Goal: Information Seeking & Learning: Learn about a topic

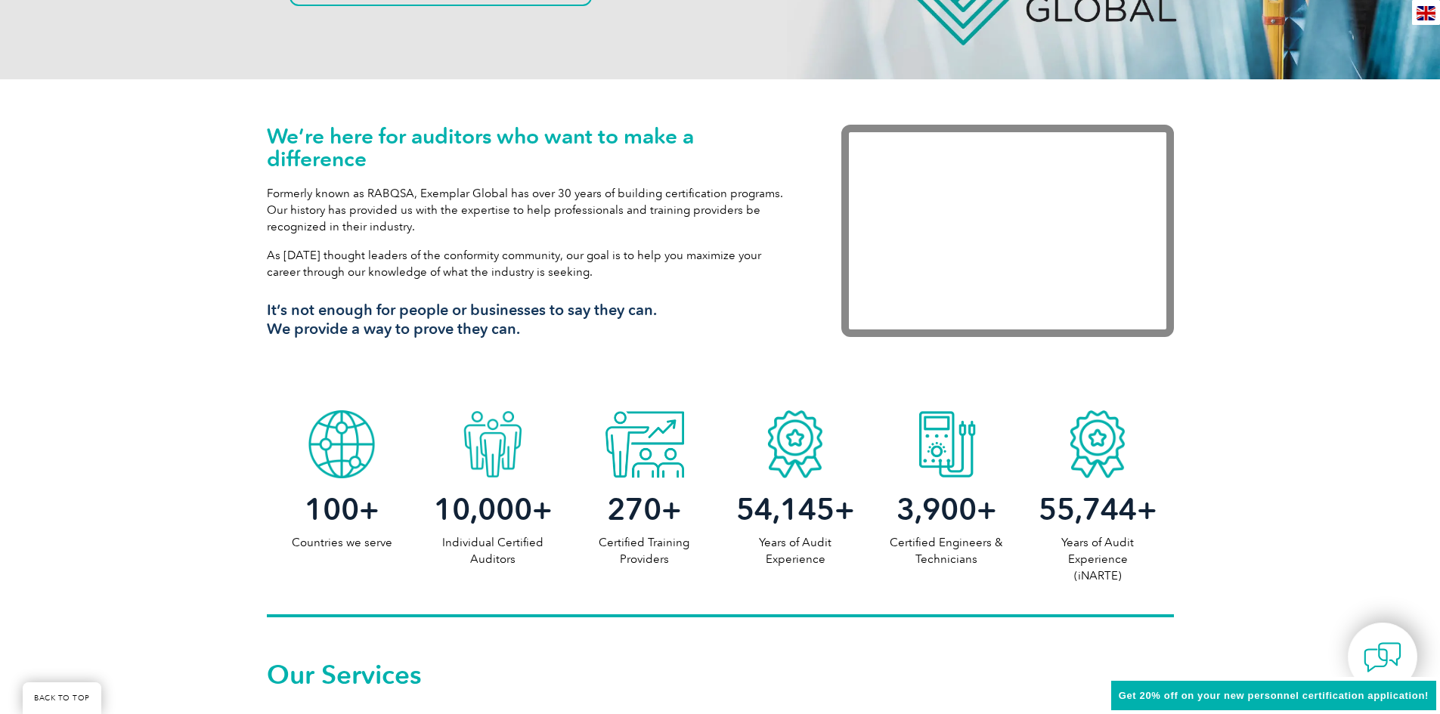
scroll to position [454, 0]
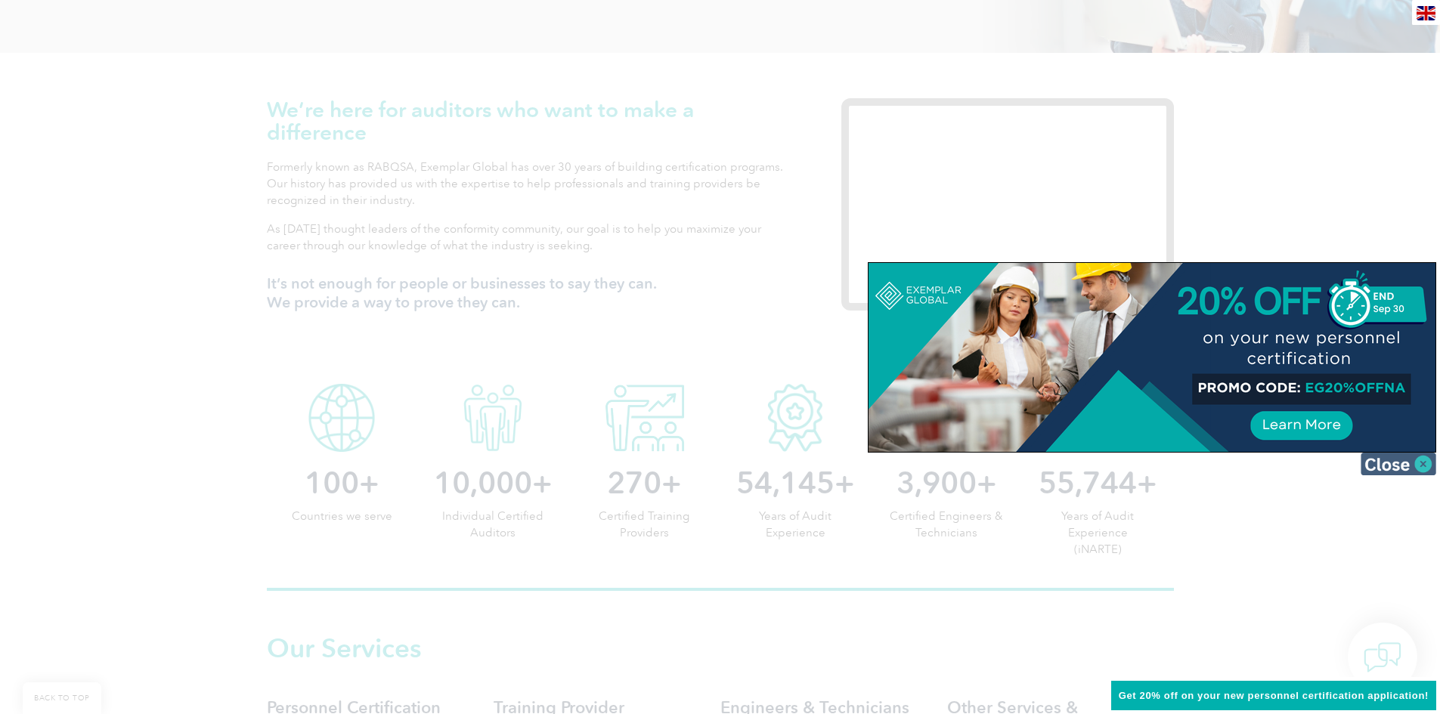
click at [1396, 460] on img at bounding box center [1399, 464] width 76 height 23
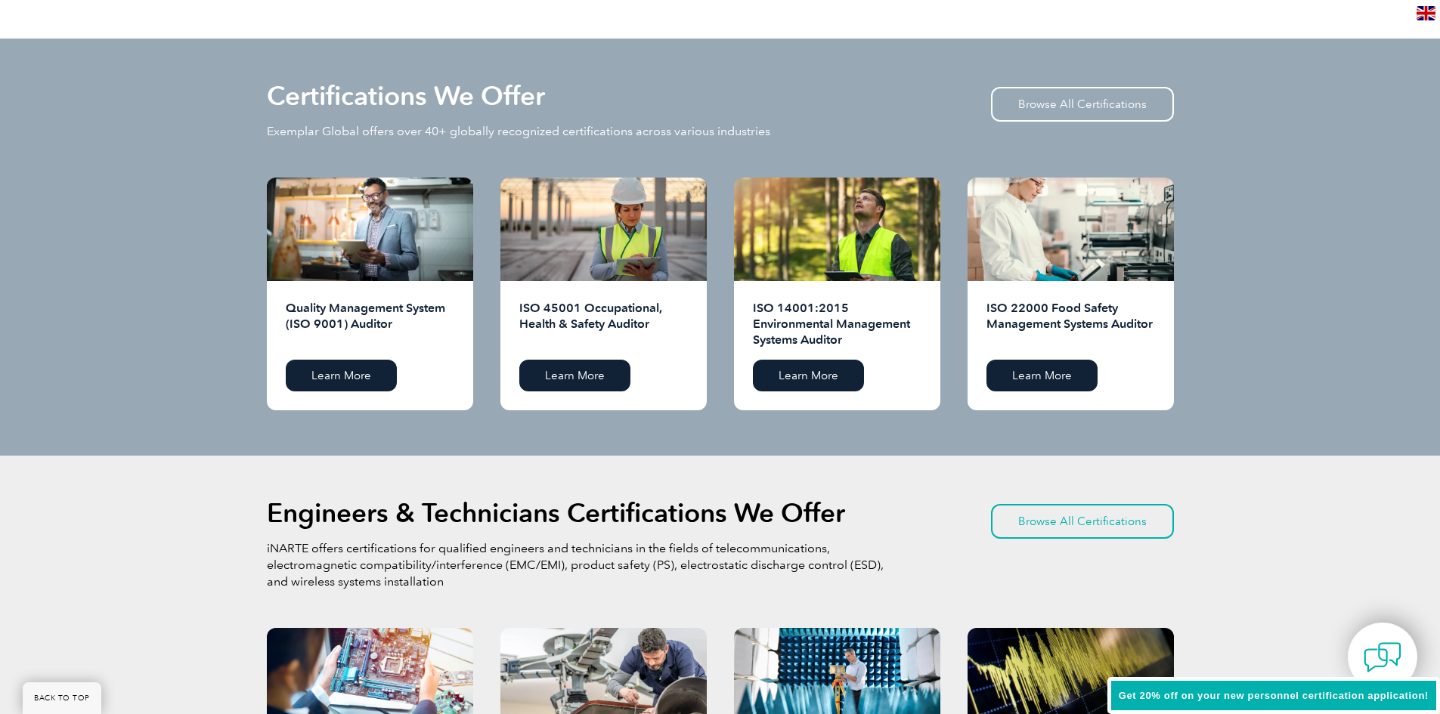
scroll to position [1436, 0]
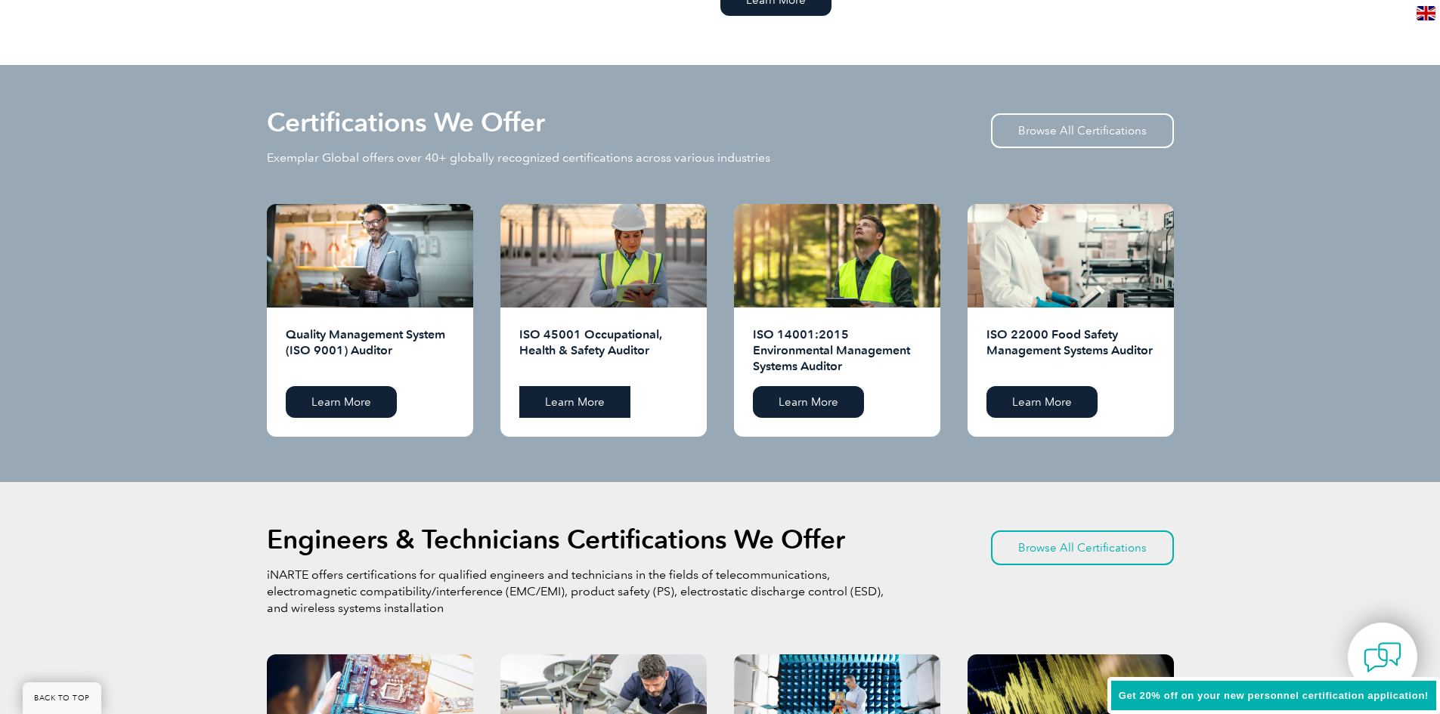
click at [599, 388] on link "Learn More" at bounding box center [574, 402] width 111 height 32
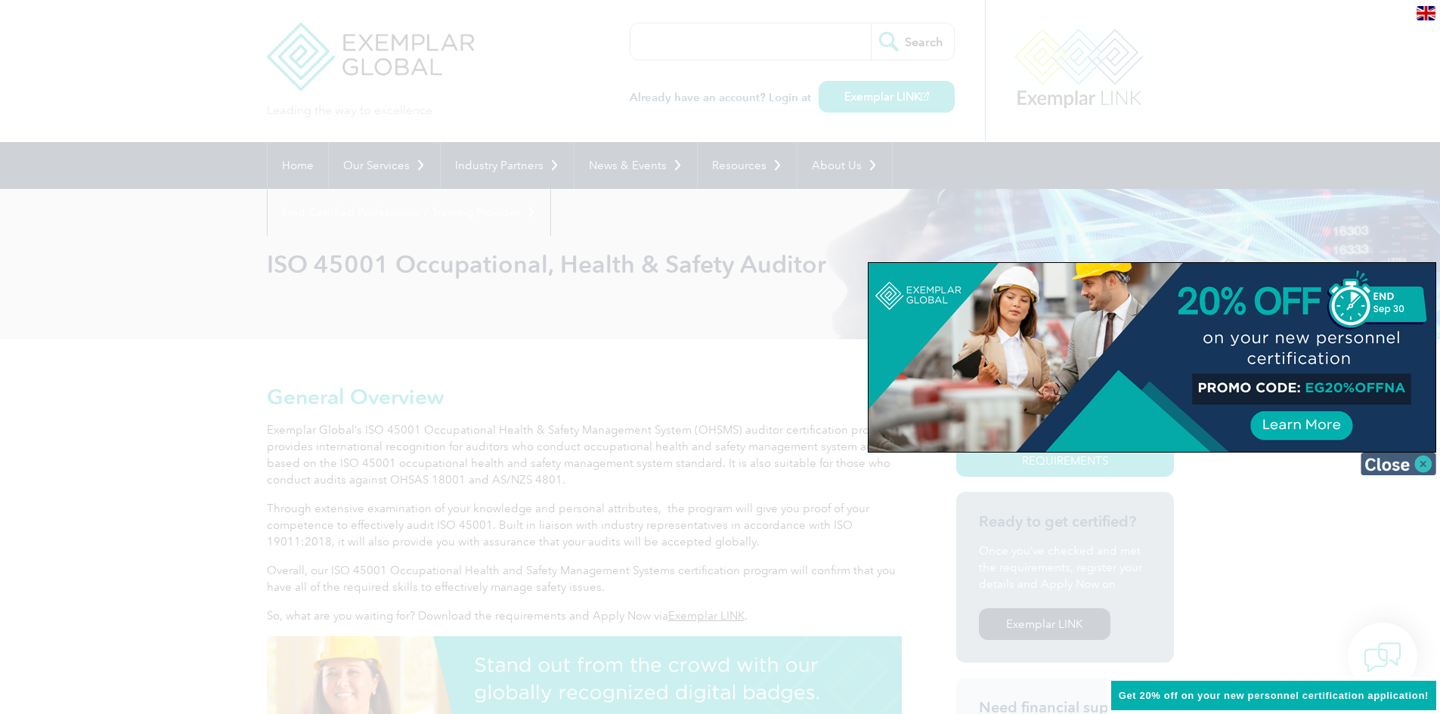
click at [1384, 469] on img at bounding box center [1399, 464] width 76 height 23
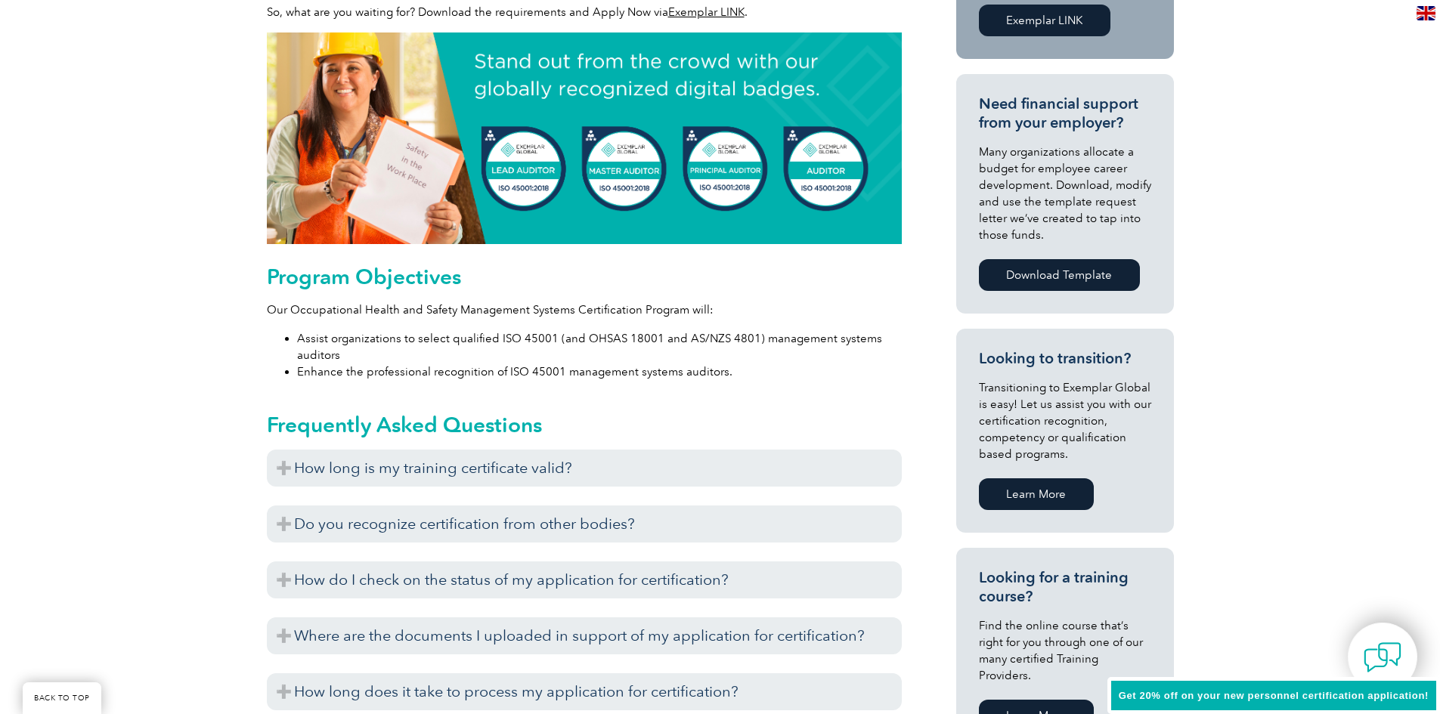
scroll to position [605, 0]
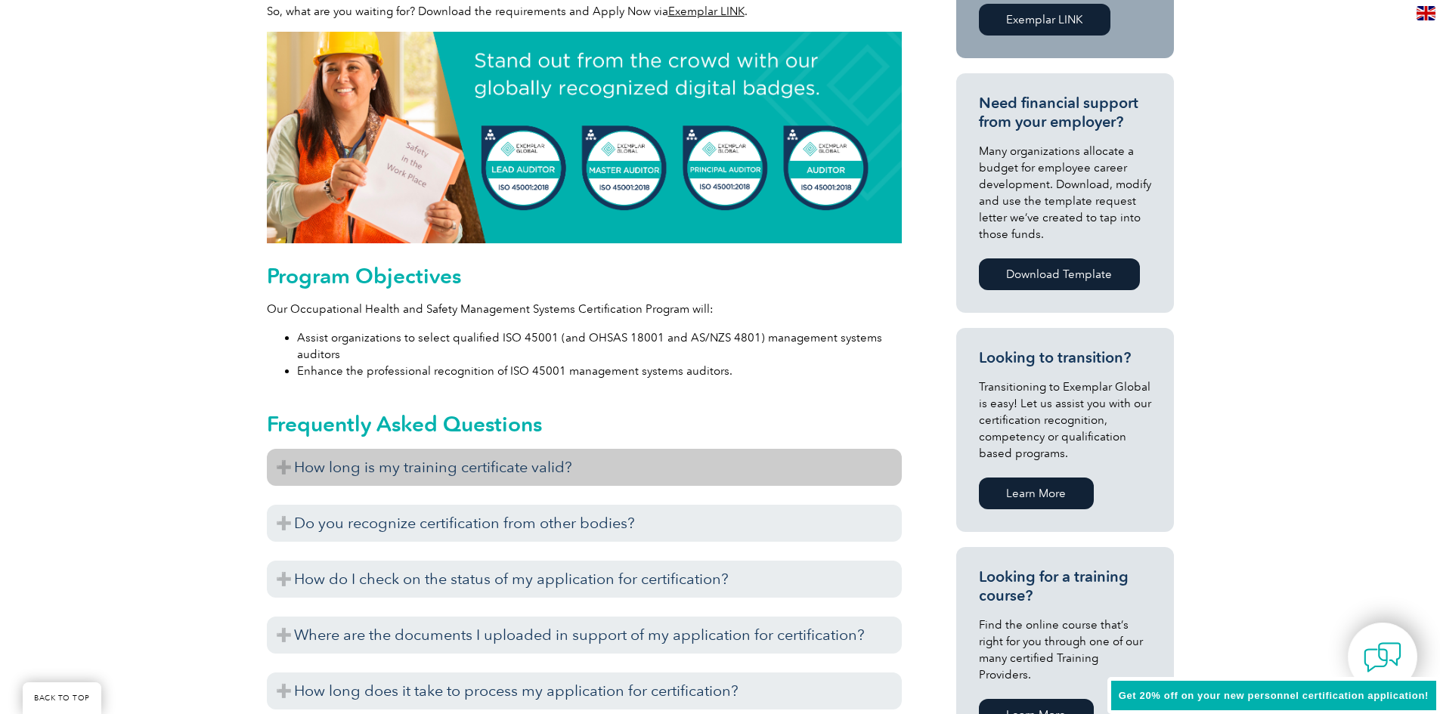
click at [482, 473] on h3 "How long is my training certificate valid?" at bounding box center [584, 467] width 635 height 37
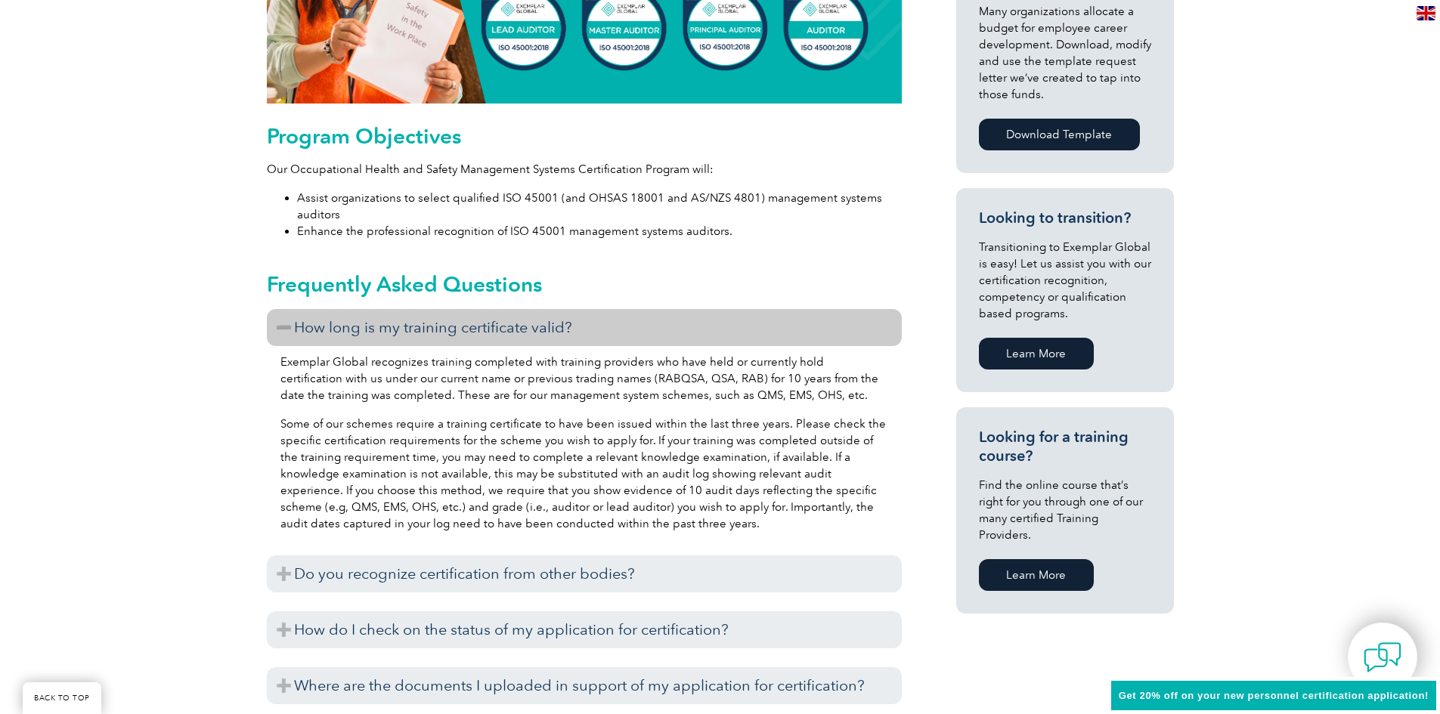
scroll to position [756, 0]
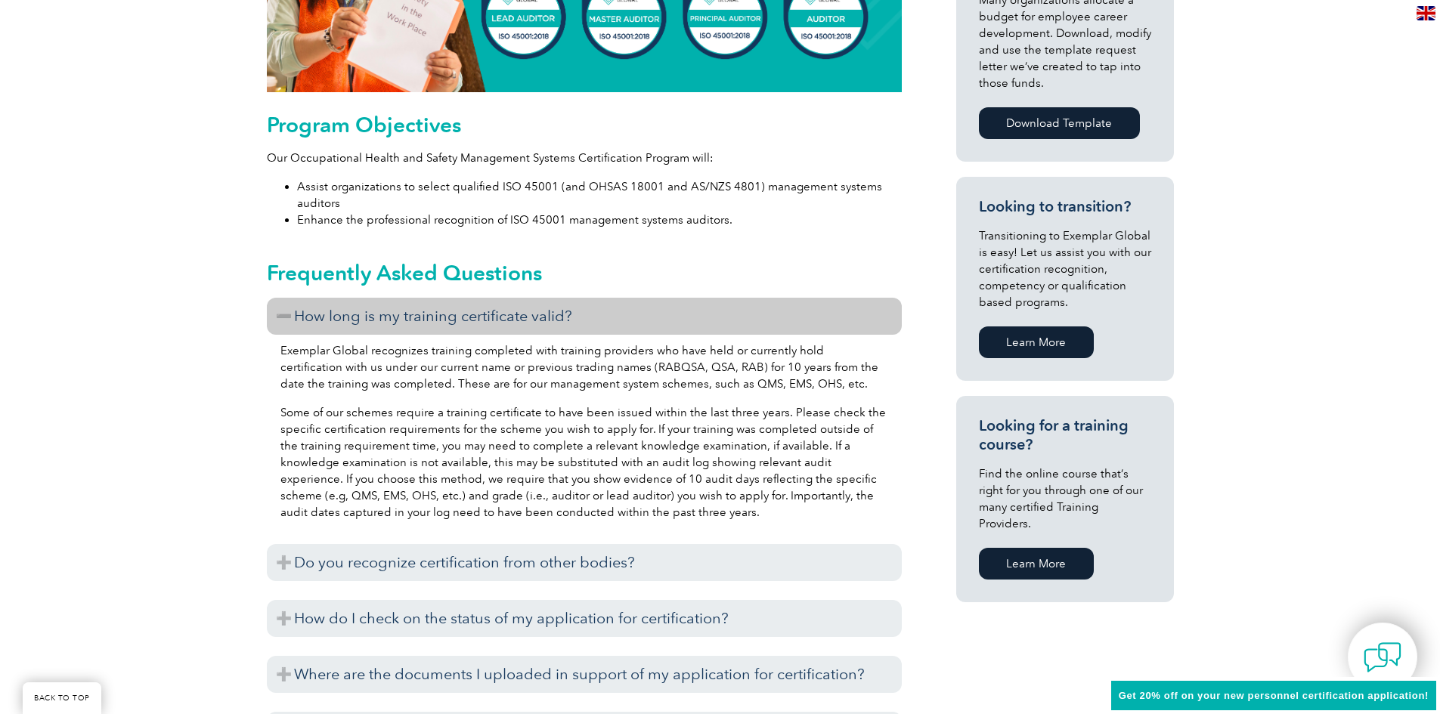
click at [420, 308] on h3 "How long is my training certificate valid?" at bounding box center [584, 316] width 635 height 37
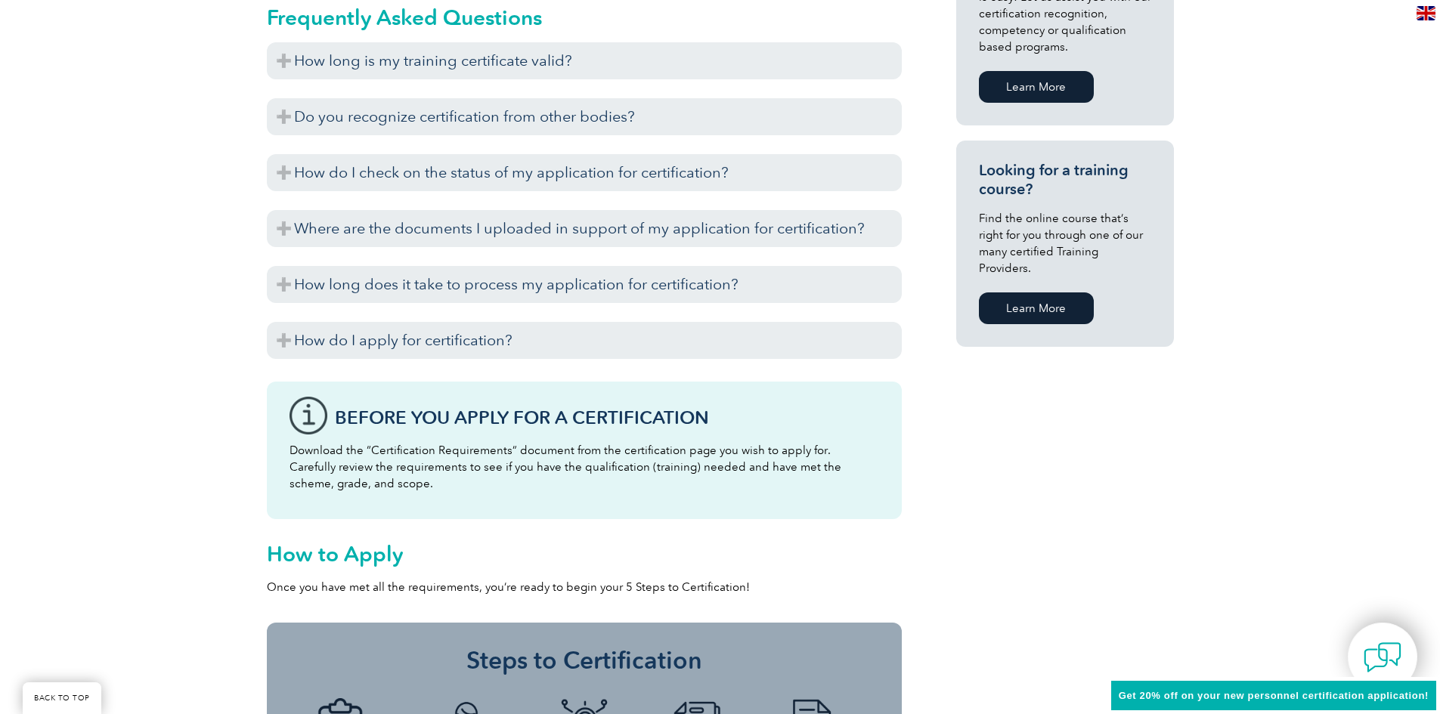
scroll to position [983, 0]
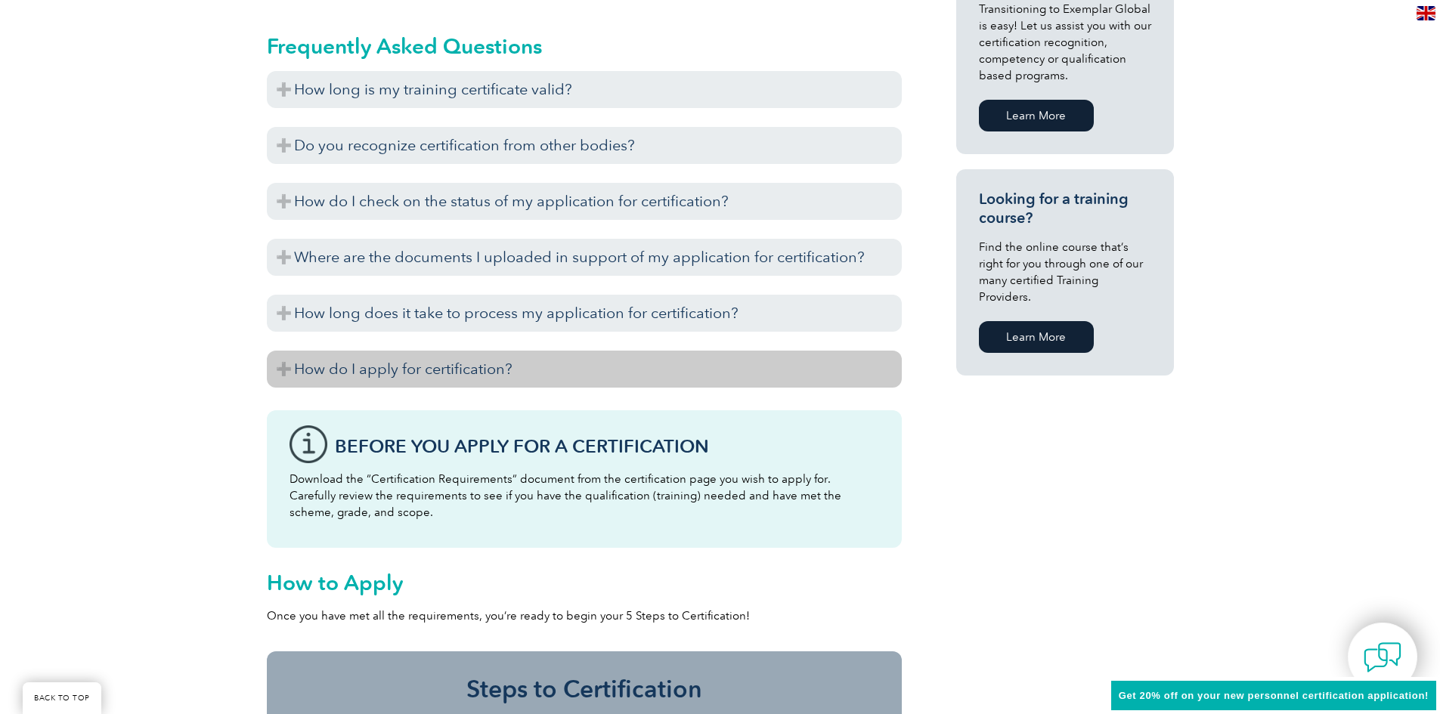
click at [580, 362] on h3 "How do I apply for certification?" at bounding box center [584, 369] width 635 height 37
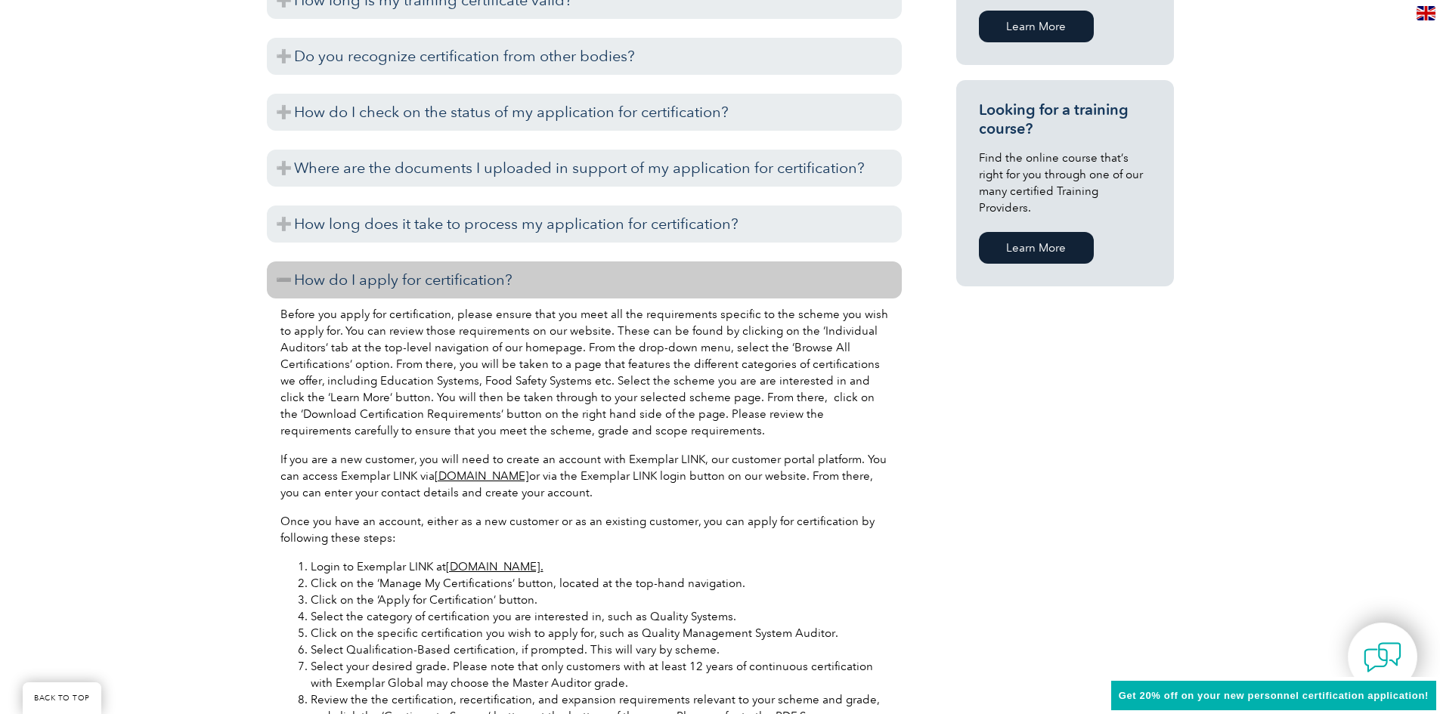
scroll to position [1058, 0]
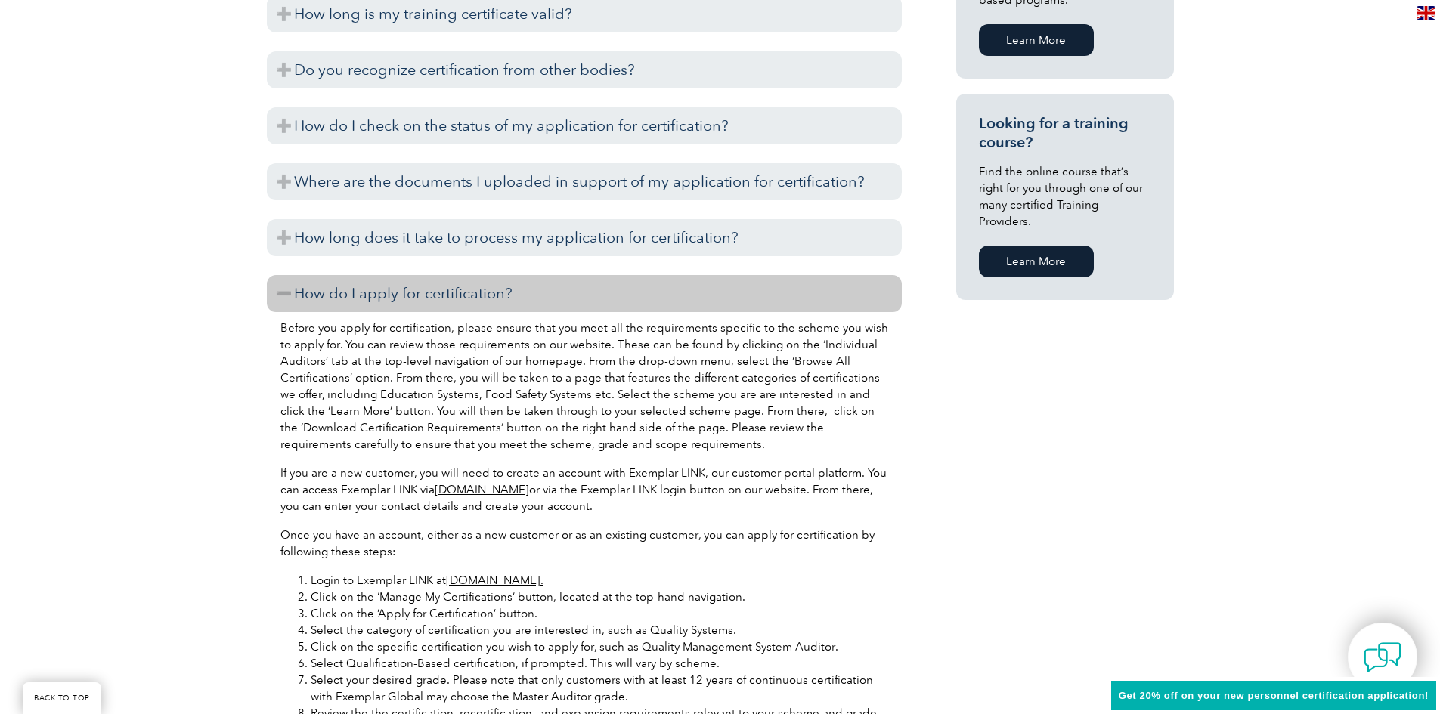
click at [568, 302] on h3 "How do I apply for certification?" at bounding box center [584, 293] width 635 height 37
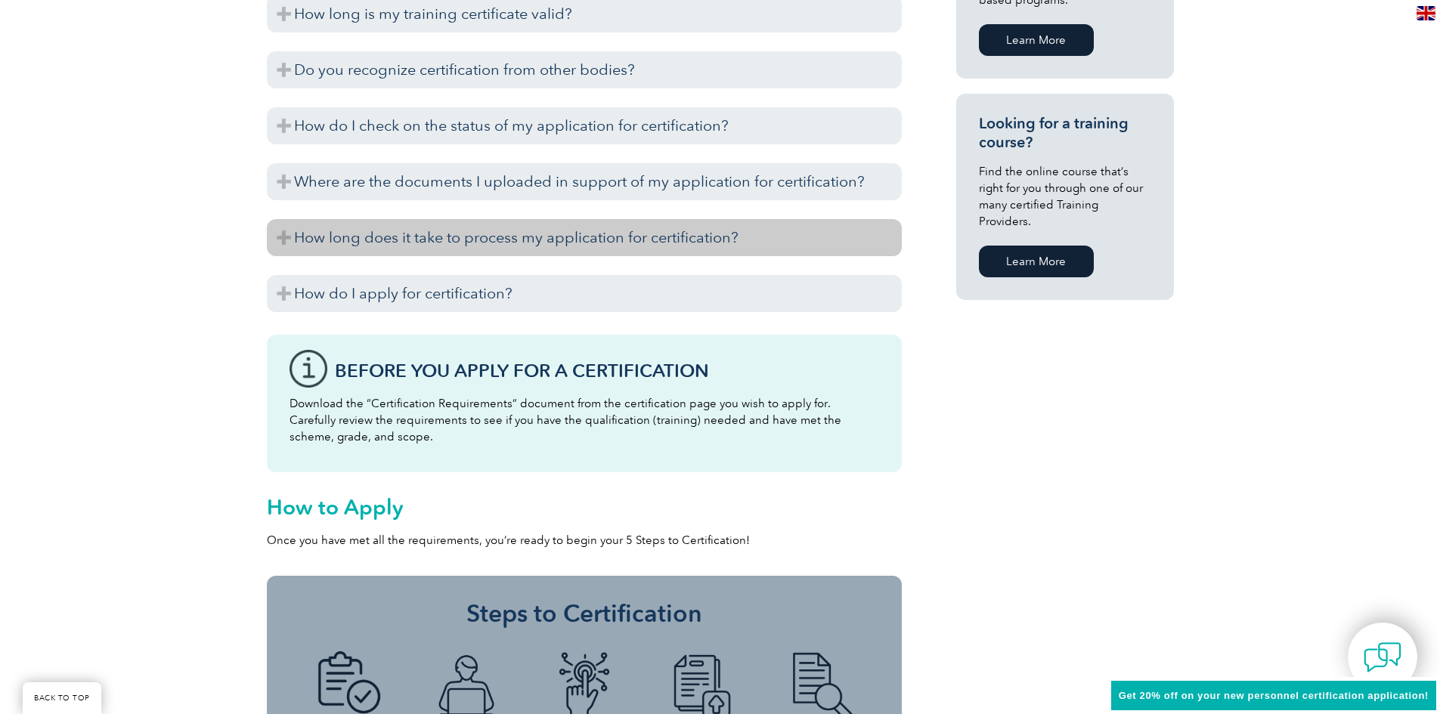
click at [608, 246] on h3 "How long does it take to process my application for certification?" at bounding box center [584, 237] width 635 height 37
click at [616, 241] on h3 "How long does it take to process my application for certification?" at bounding box center [584, 237] width 635 height 37
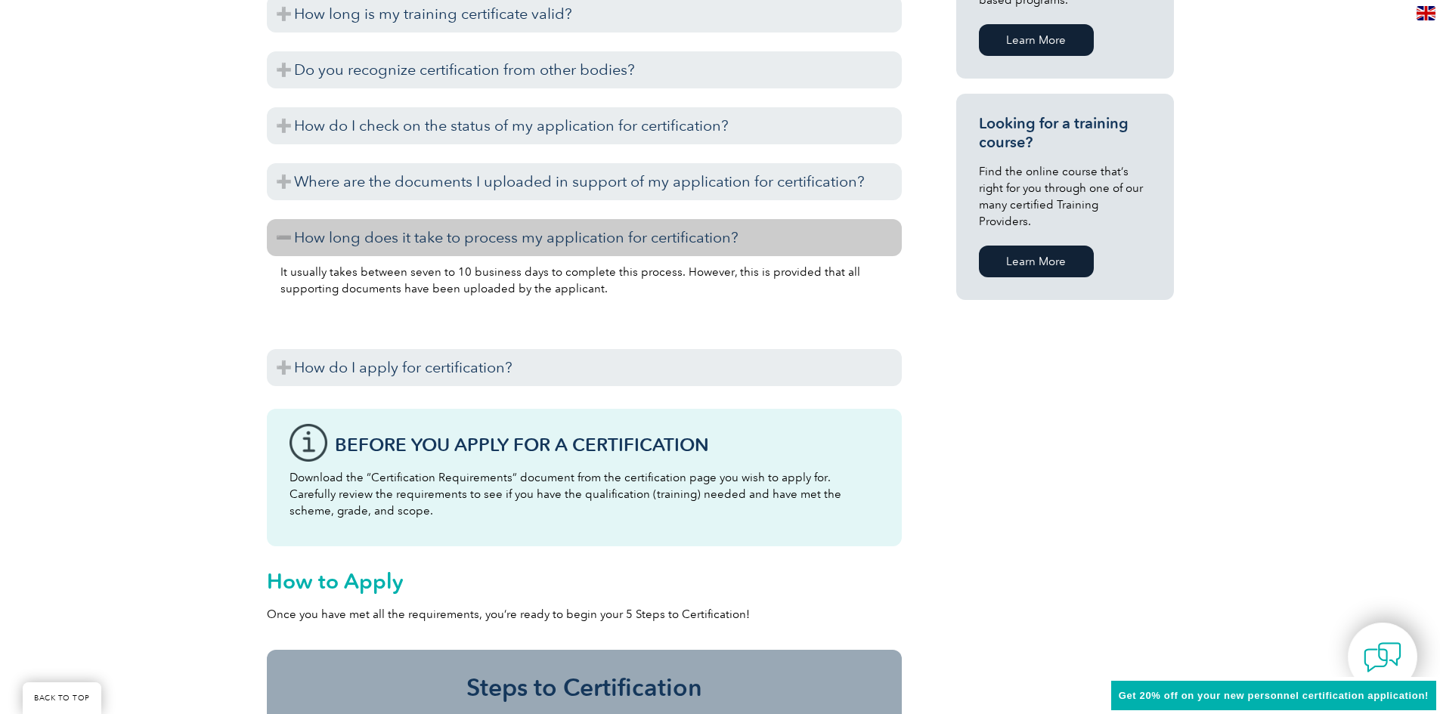
scroll to position [983, 0]
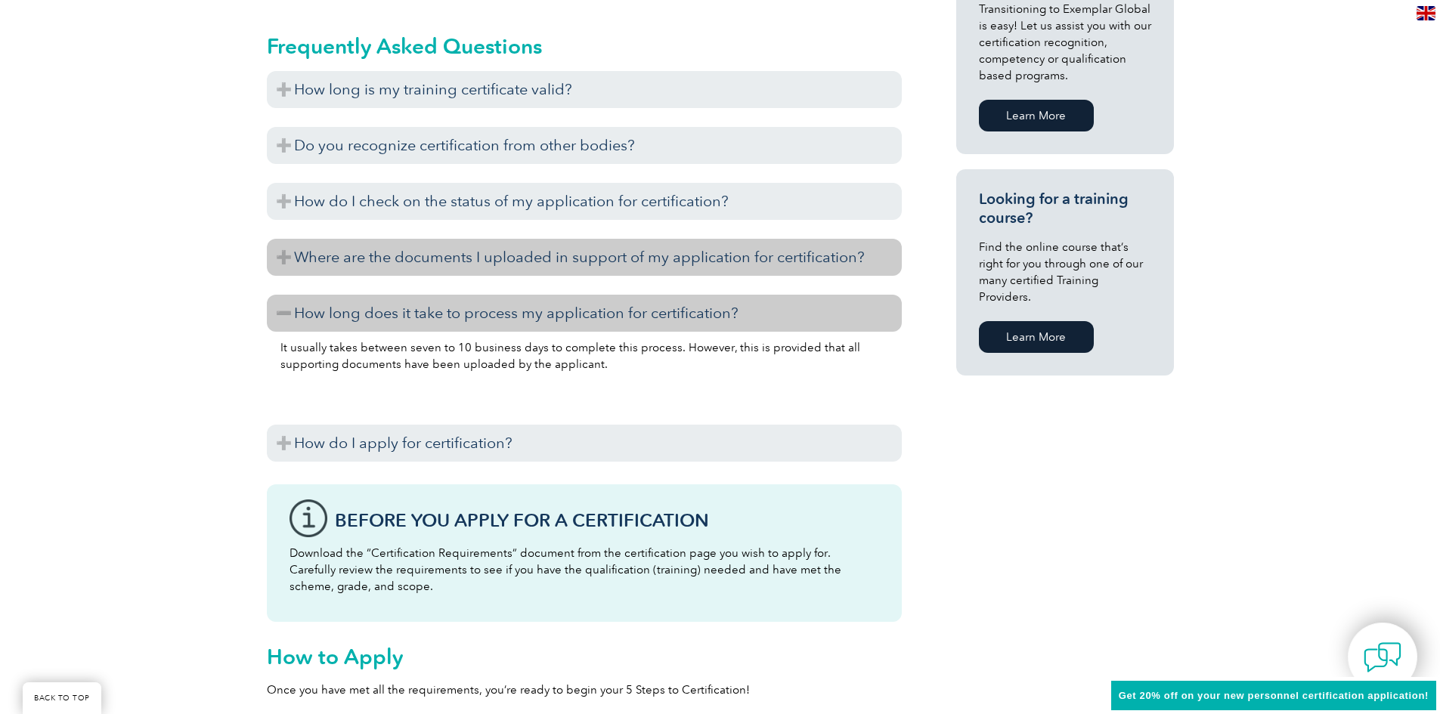
click at [660, 268] on h3 "Where are the documents I uploaded in support of my application for certificati…" at bounding box center [584, 257] width 635 height 37
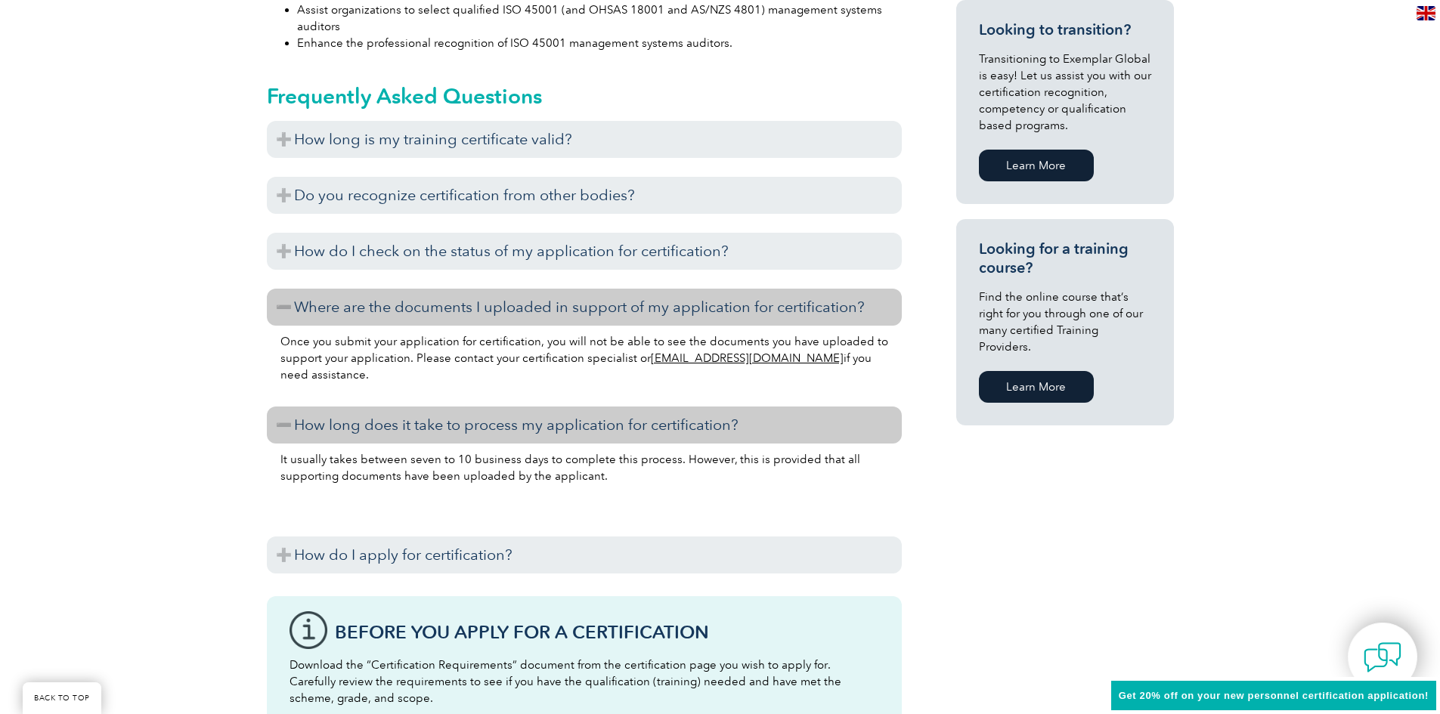
scroll to position [907, 0]
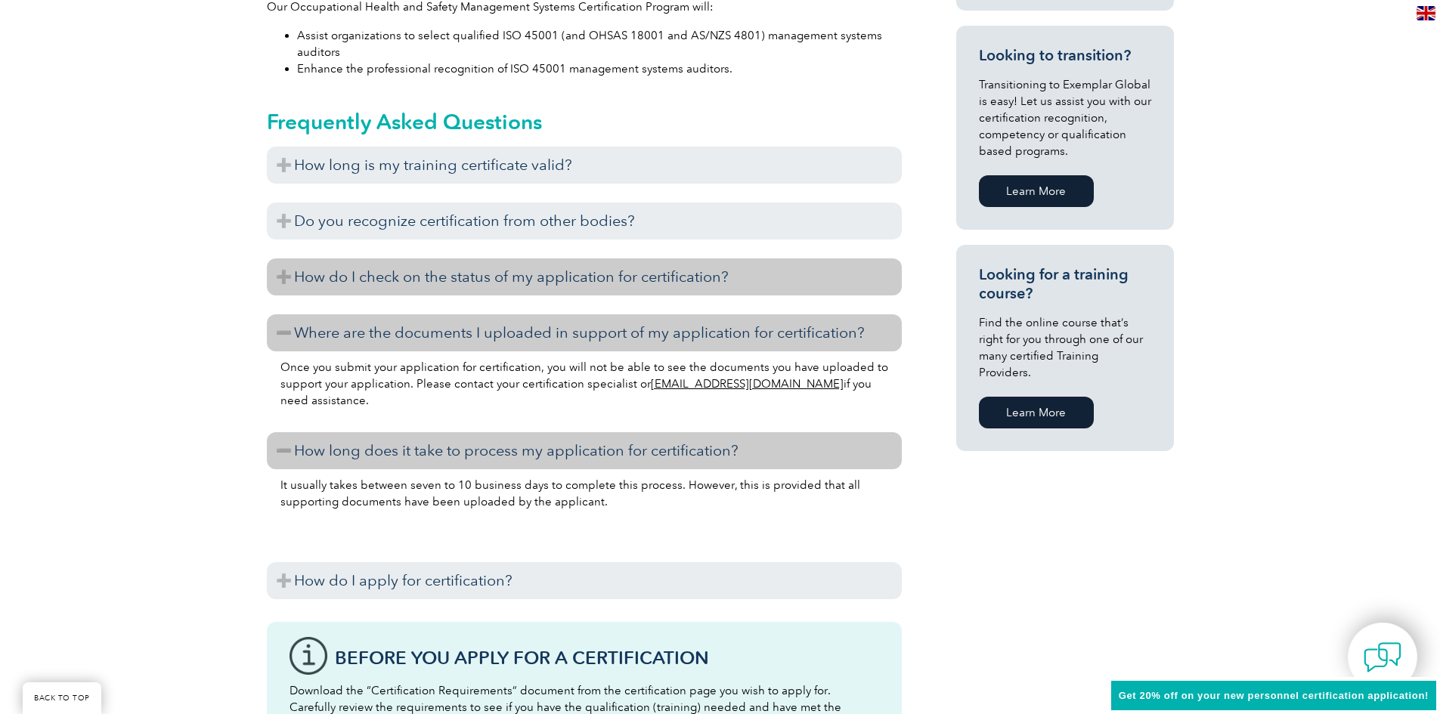
click at [808, 274] on h3 "How do I check on the status of my application for certification?" at bounding box center [584, 277] width 635 height 37
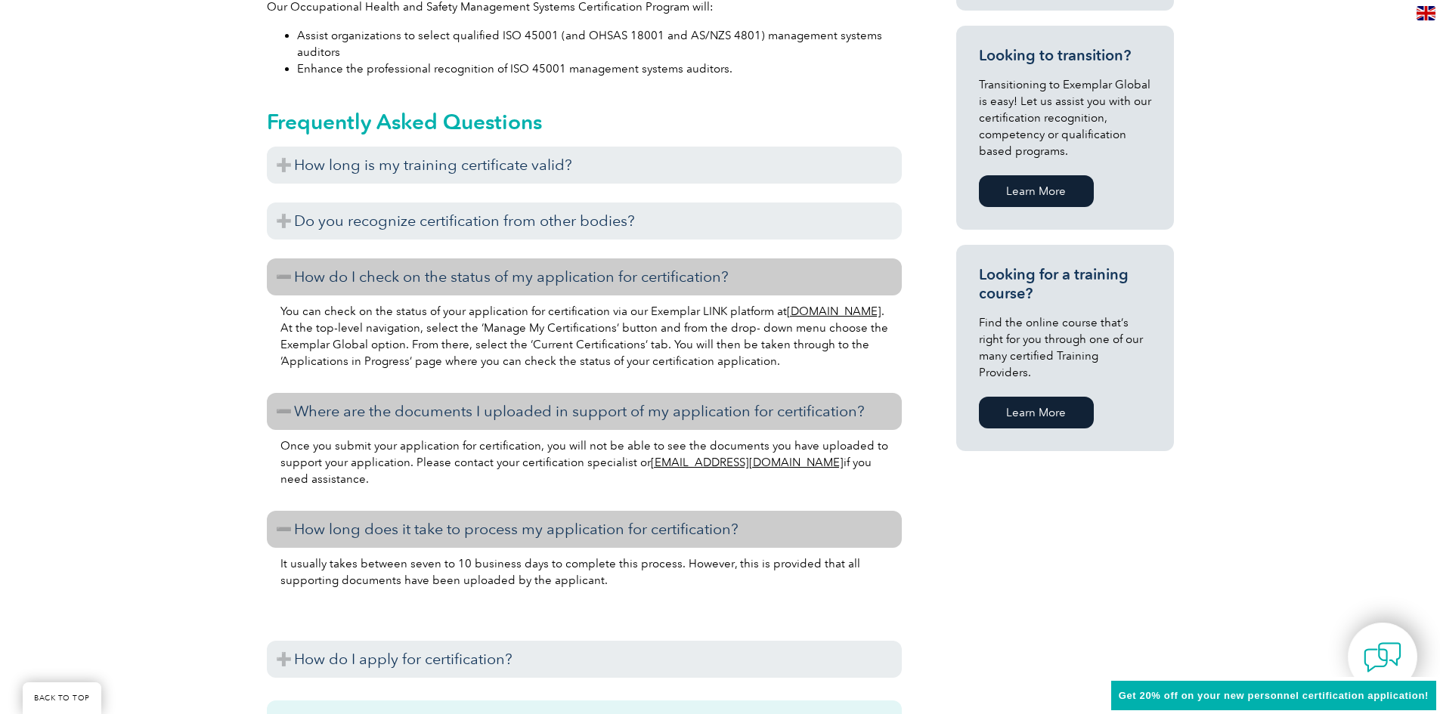
click at [668, 249] on div "How long is my training certificate valid? Exemplar Global recognizes training …" at bounding box center [584, 416] width 635 height 539
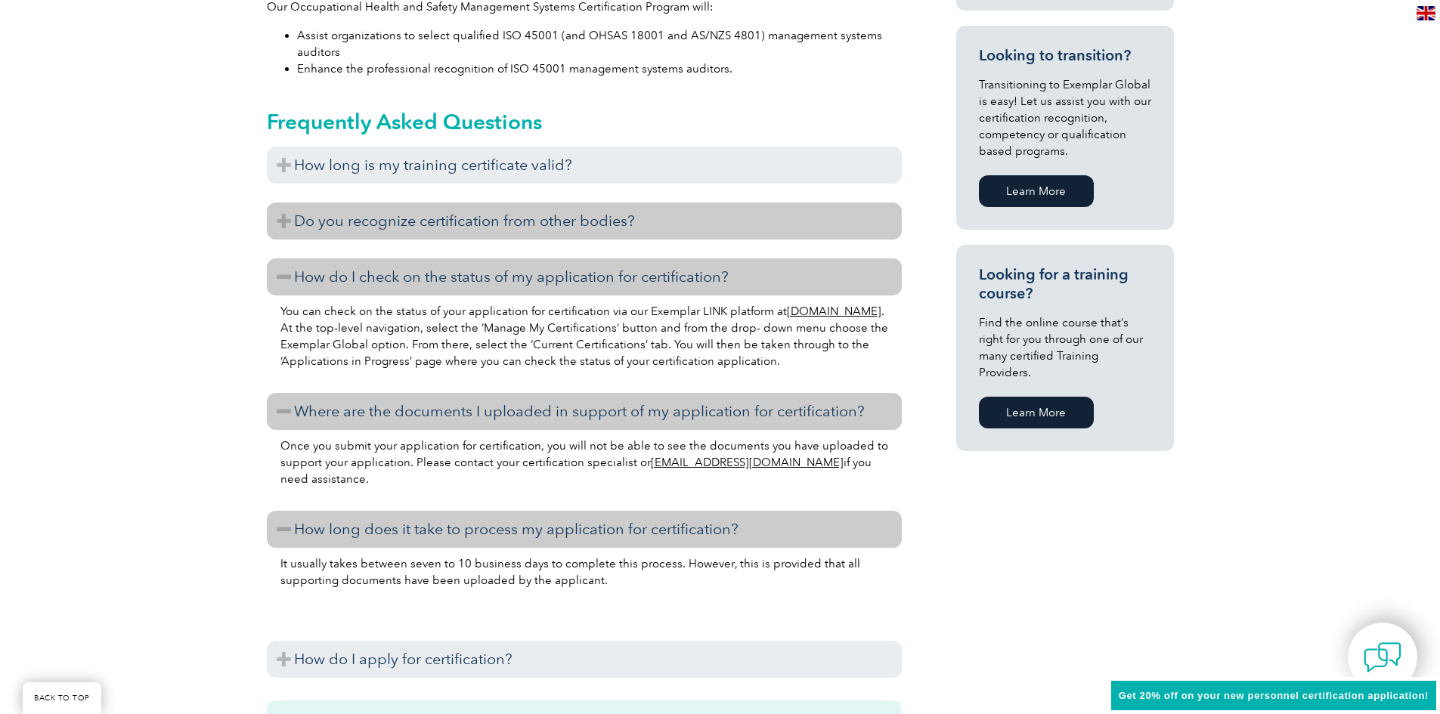
click at [665, 238] on h3 "Do you recognize certification from other bodies?" at bounding box center [584, 221] width 635 height 37
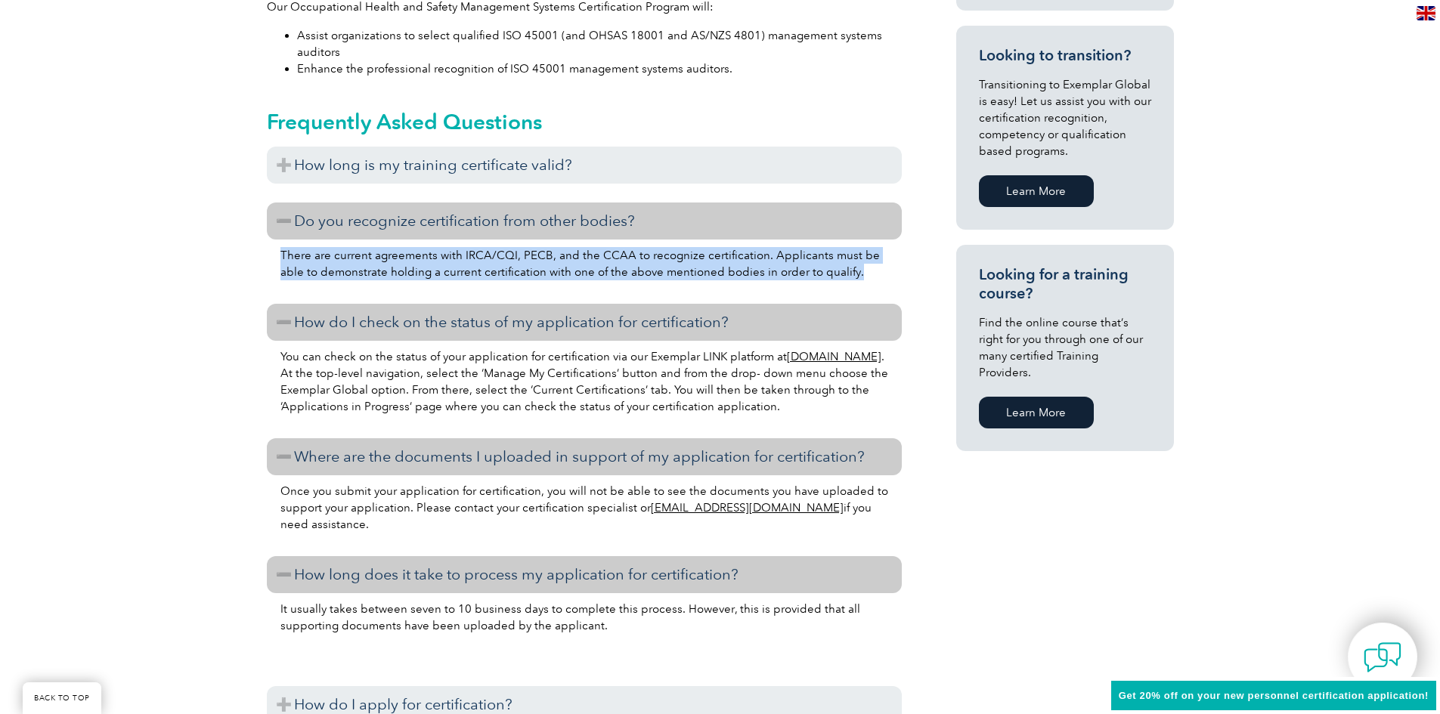
drag, startPoint x: 869, startPoint y: 276, endPoint x: 280, endPoint y: 258, distance: 589.2
click at [280, 258] on p "There are current agreements with IRCA/CQI, PECB, and the CCAA to recognize cer…" at bounding box center [584, 263] width 608 height 33
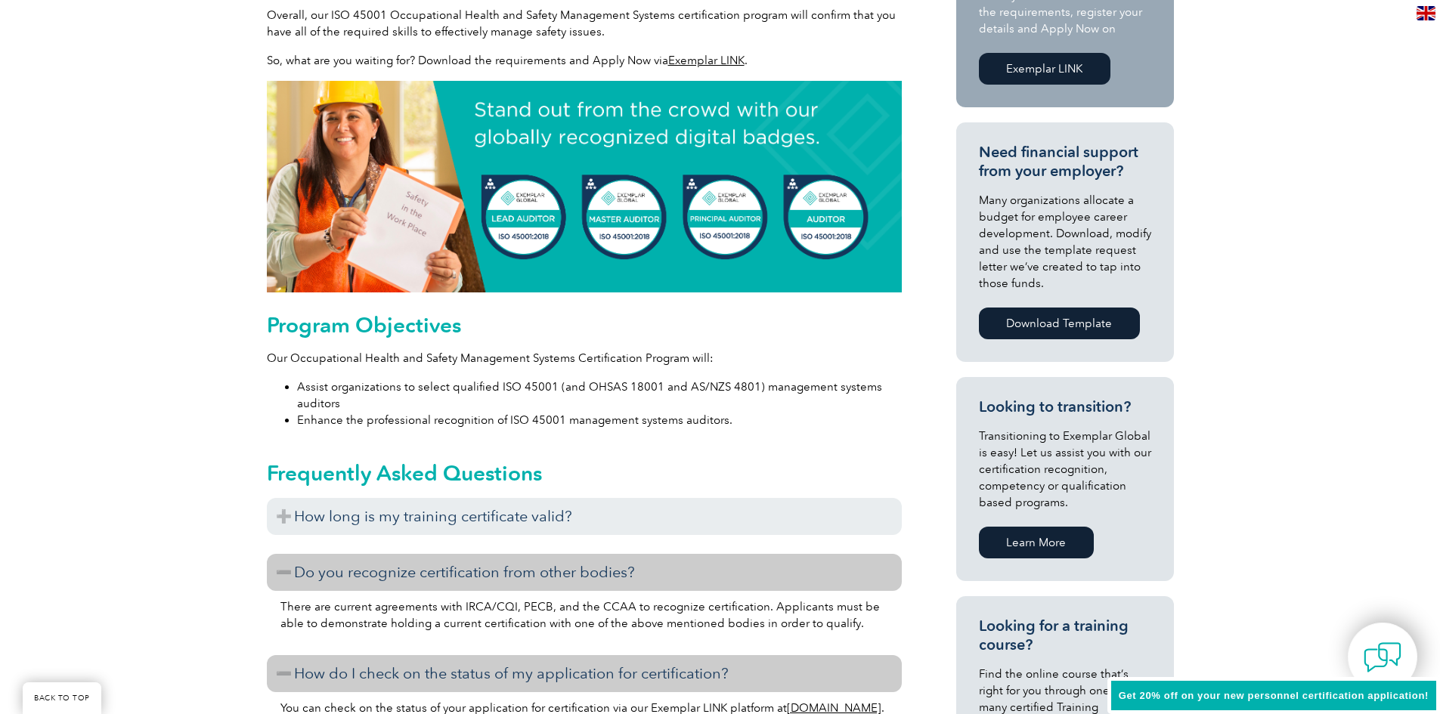
scroll to position [529, 0]
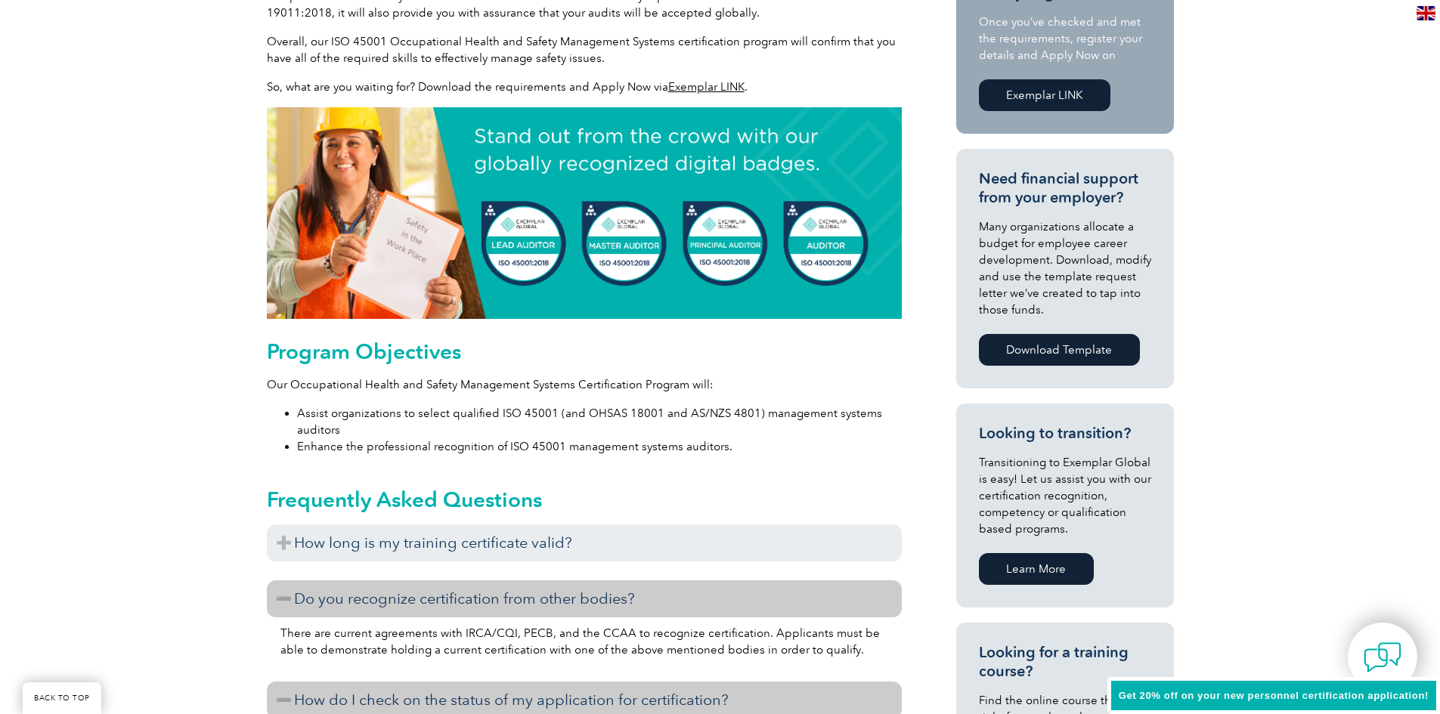
click at [657, 180] on img at bounding box center [584, 213] width 635 height 212
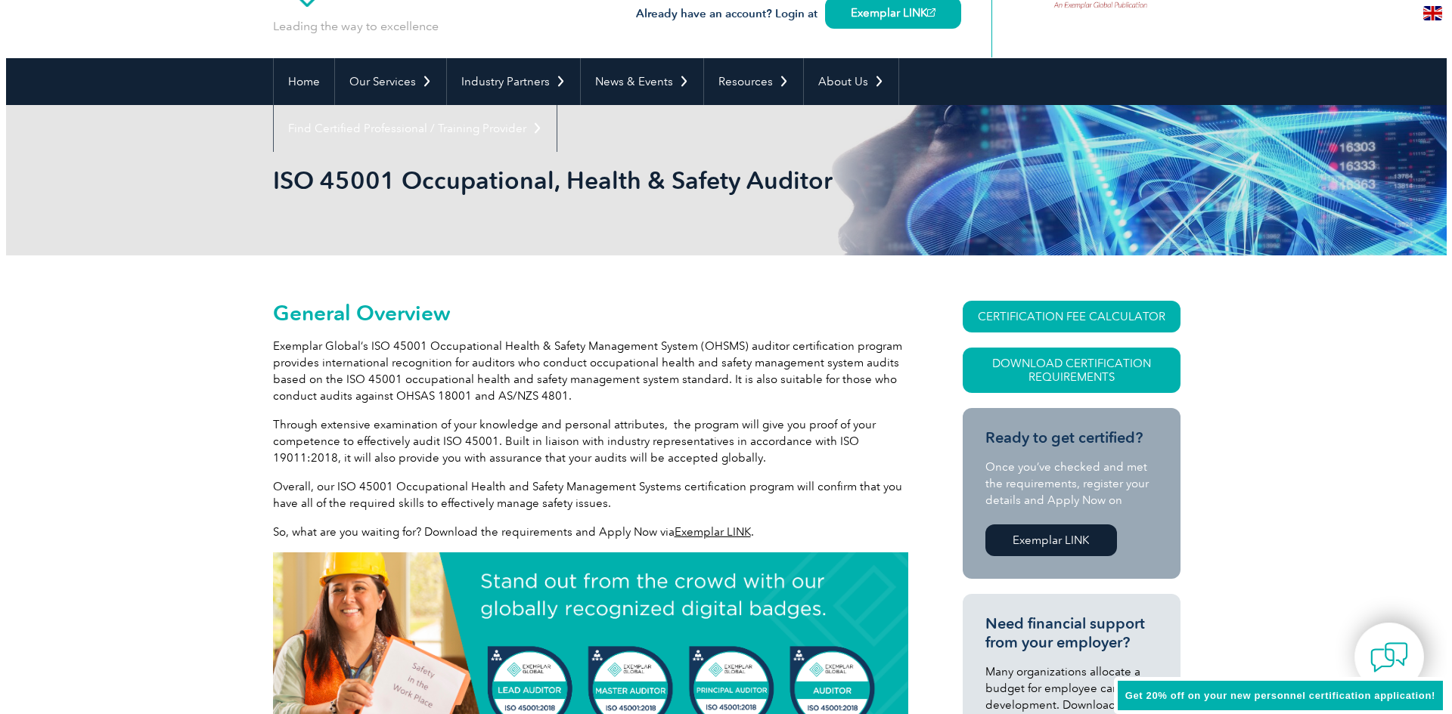
scroll to position [76, 0]
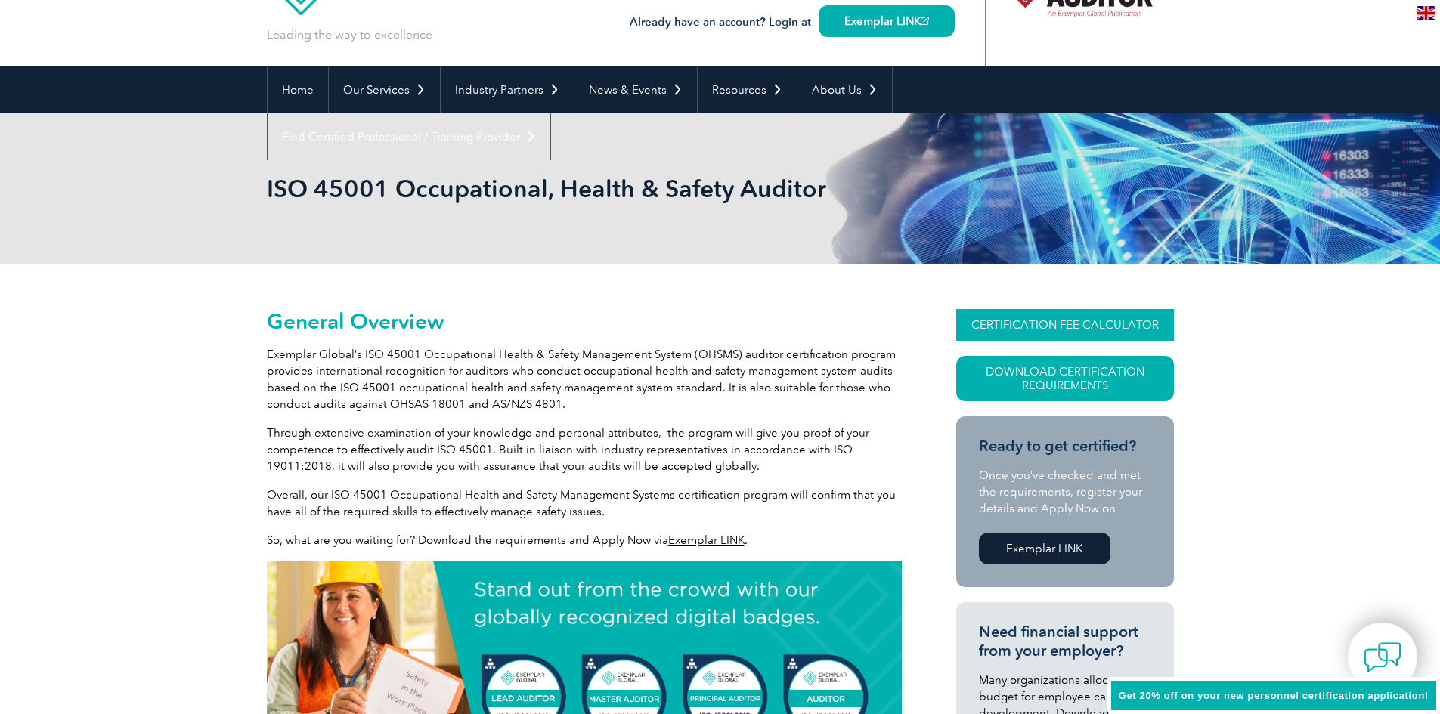
click at [1000, 327] on link "CERTIFICATION FEE CALCULATOR" at bounding box center [1065, 325] width 218 height 32
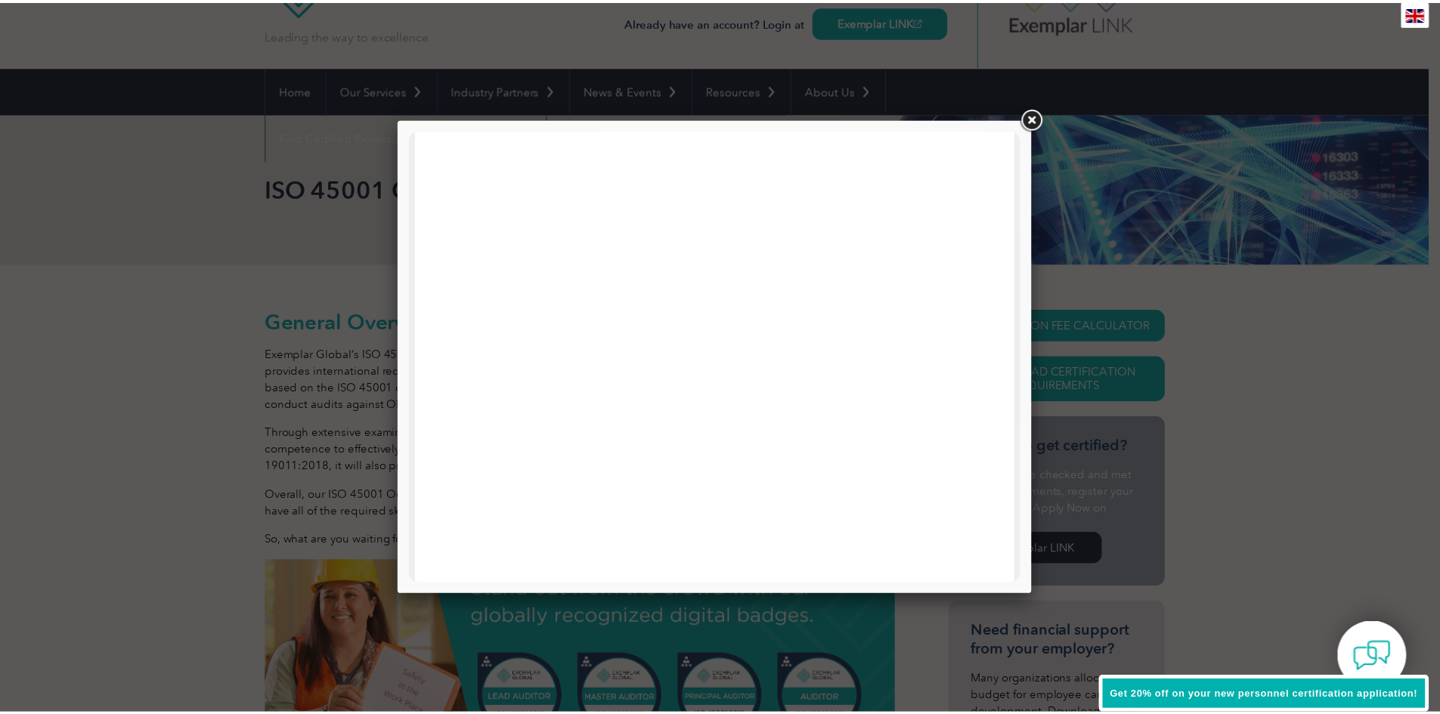
scroll to position [116, 0]
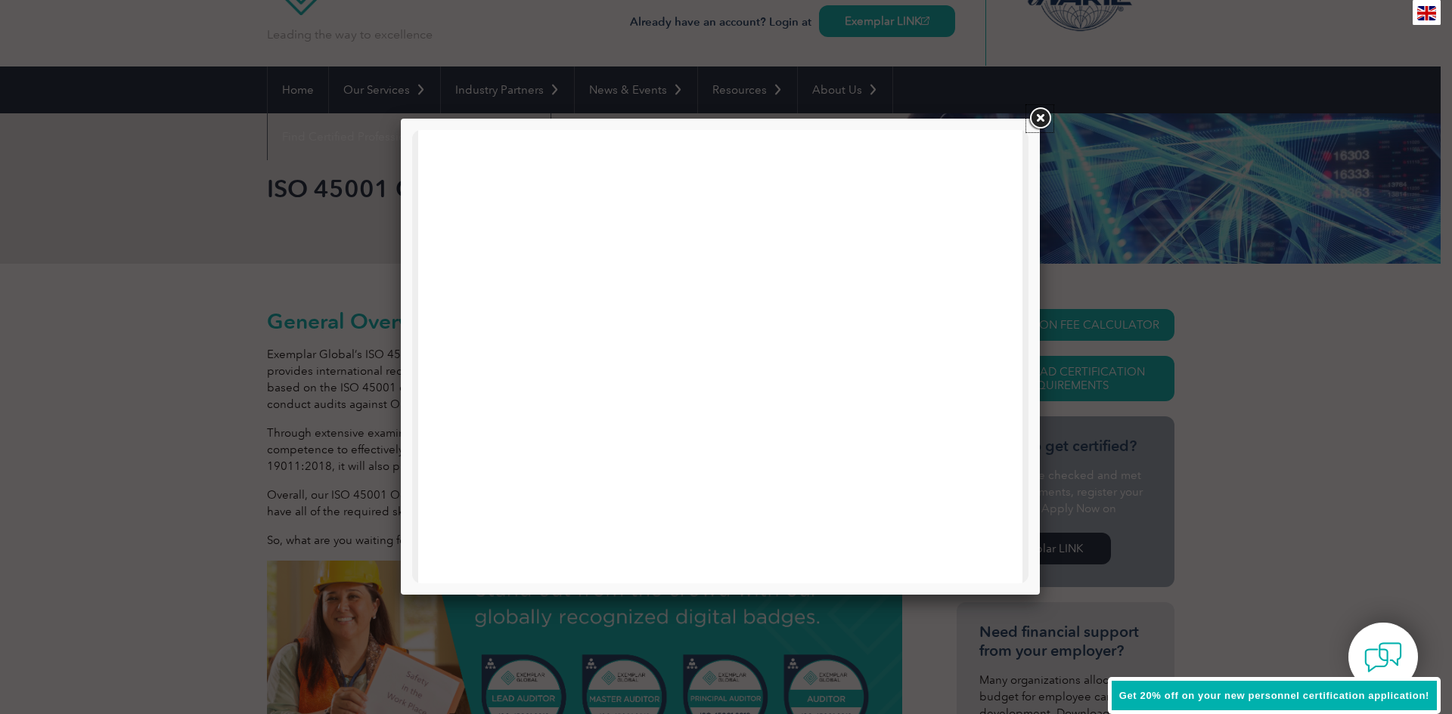
click at [1044, 129] on link at bounding box center [1039, 118] width 27 height 27
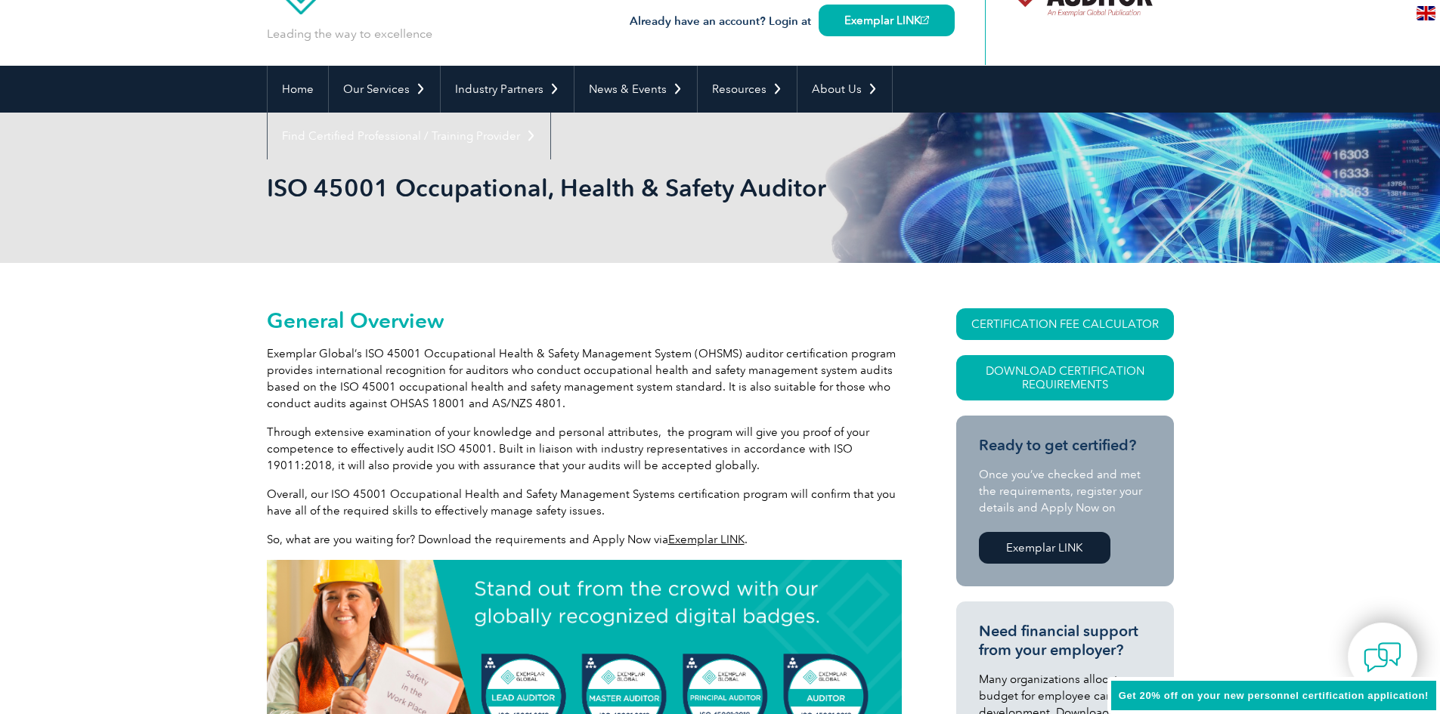
scroll to position [0, 0]
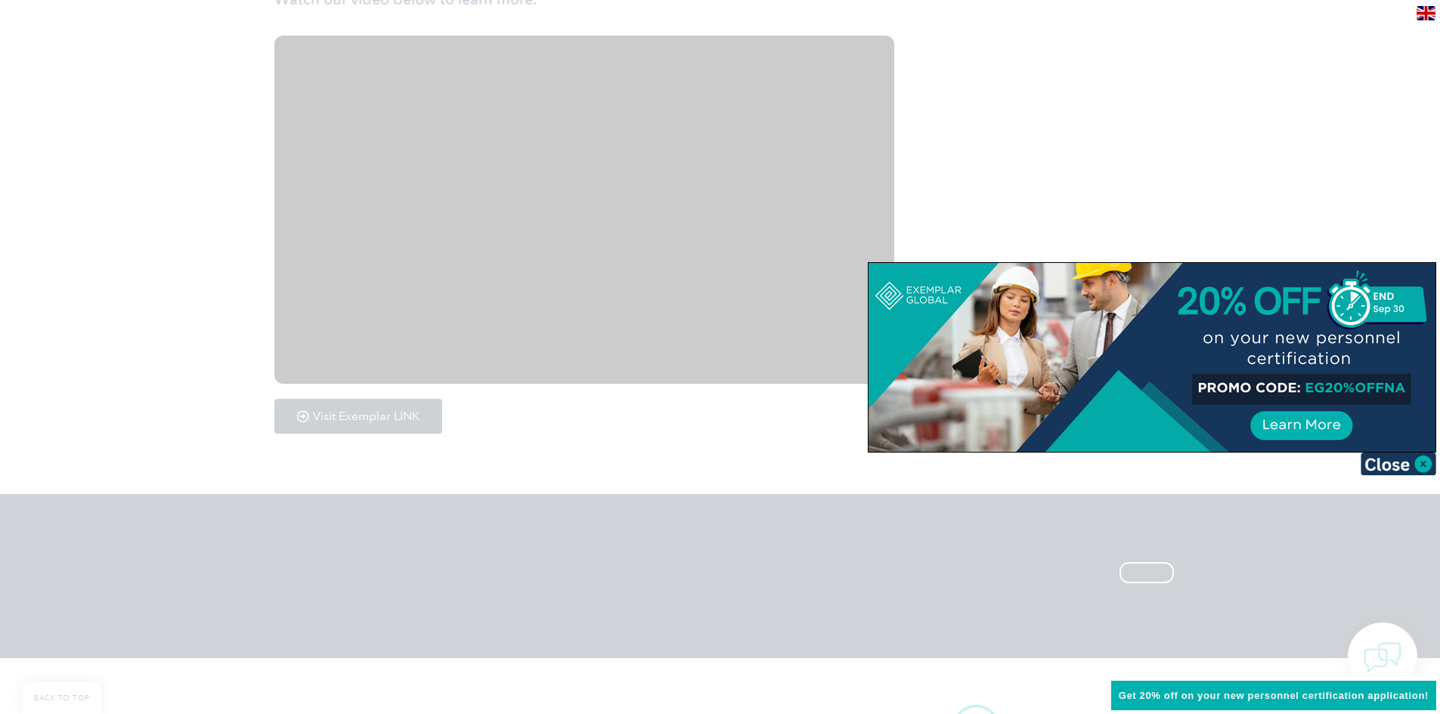
scroll to position [2192, 0]
